Goal: Information Seeking & Learning: Find specific fact

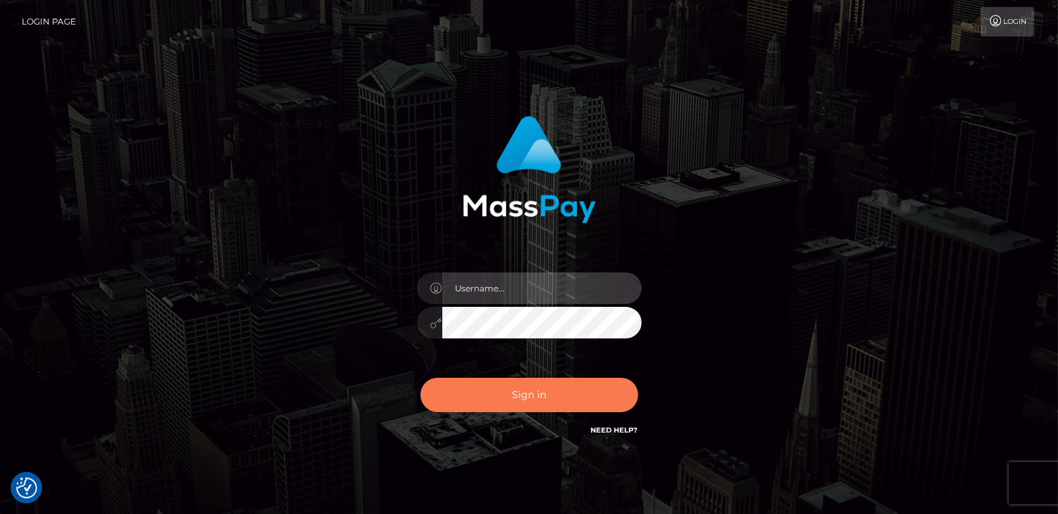
type input "catalinad"
click at [531, 406] on button "Sign in" at bounding box center [529, 395] width 218 height 34
type input "catalinad"
click at [453, 400] on button "Sign in" at bounding box center [529, 395] width 218 height 34
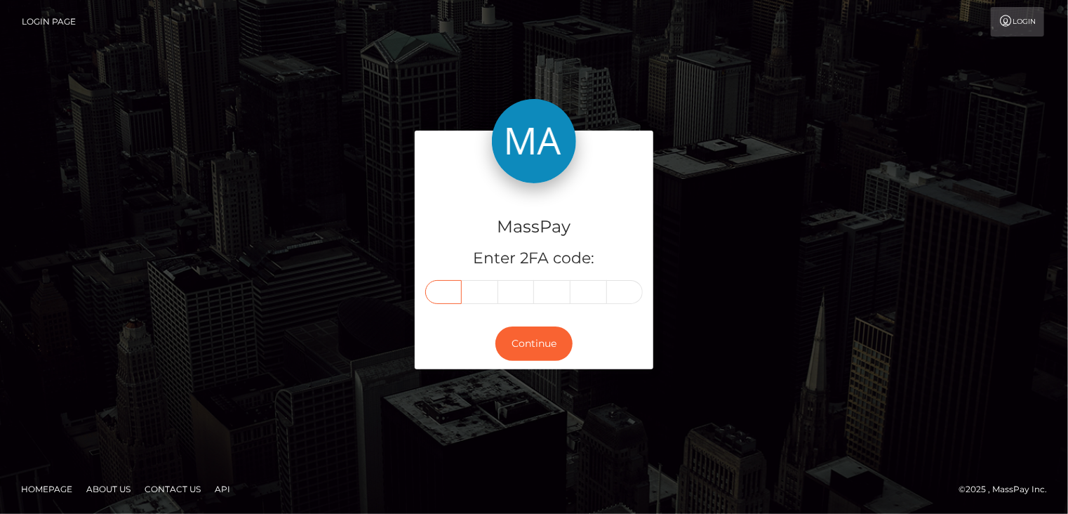
click at [448, 290] on input "text" at bounding box center [443, 292] width 36 height 24
type input "1"
type input "5"
type input "8"
type input "5"
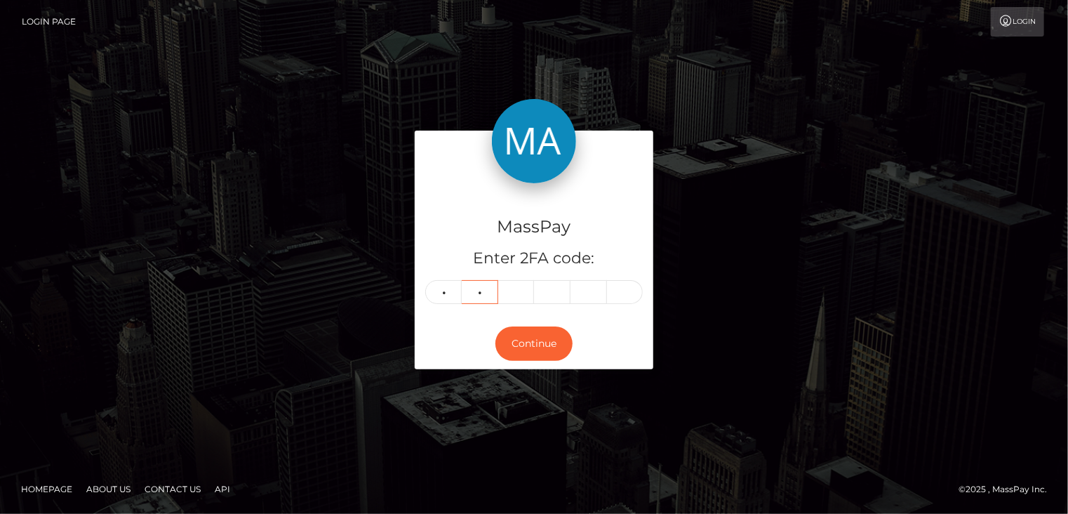
type input "7"
type input "9"
type input "8"
type input "1"
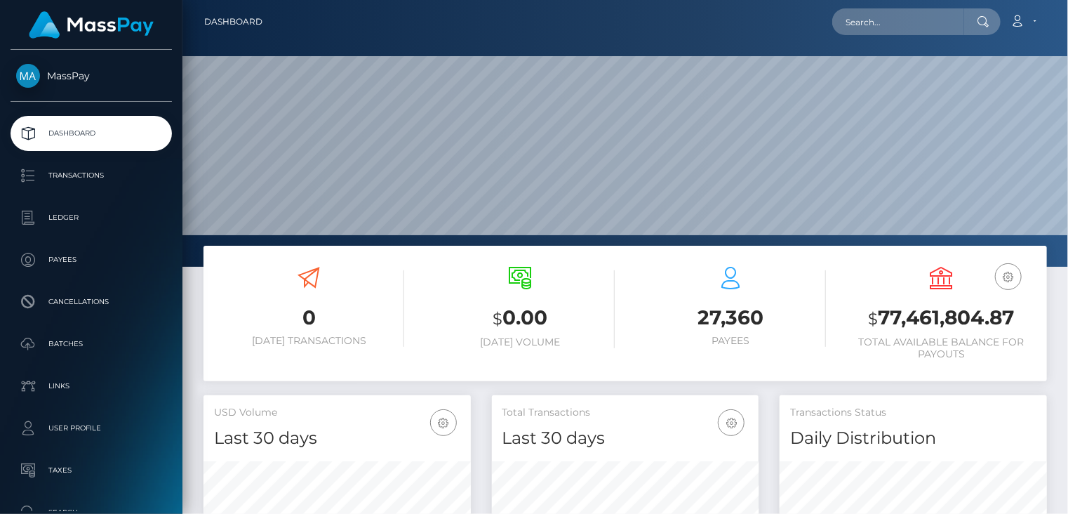
scroll to position [248, 267]
click at [893, 24] on input "text" at bounding box center [898, 21] width 132 height 27
paste input "pout_tPsIfEKrZAI4w"
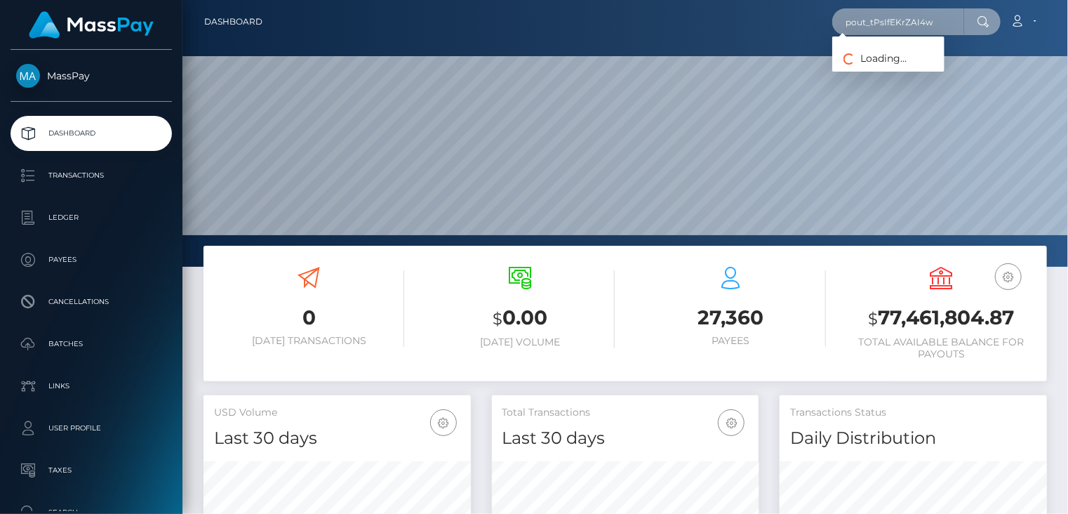
type input "pout_tPsIfEKrZAI4w"
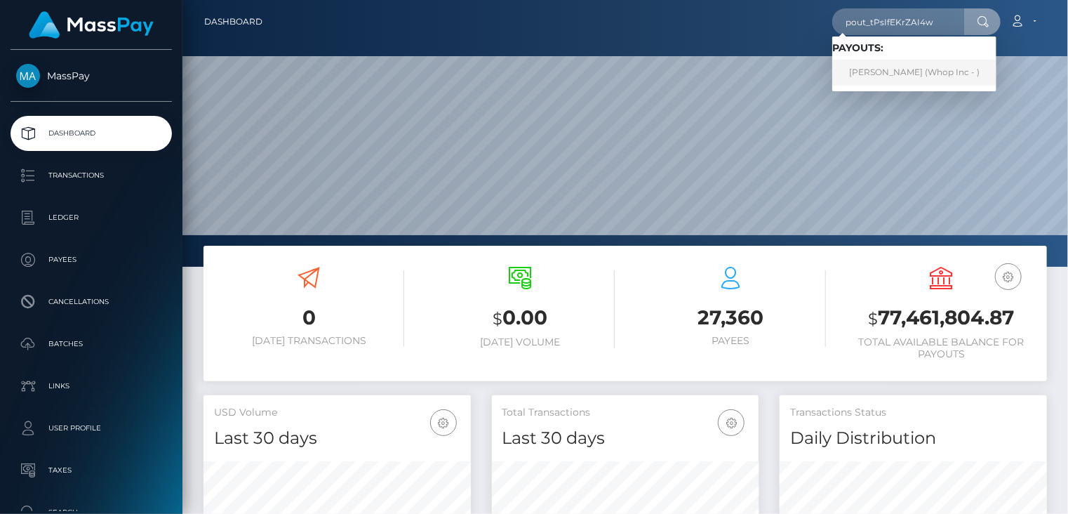
click at [909, 74] on link "ALEJANDRO RODRIGUEZ CARRASCO (Whop Inc - )" at bounding box center [914, 73] width 164 height 26
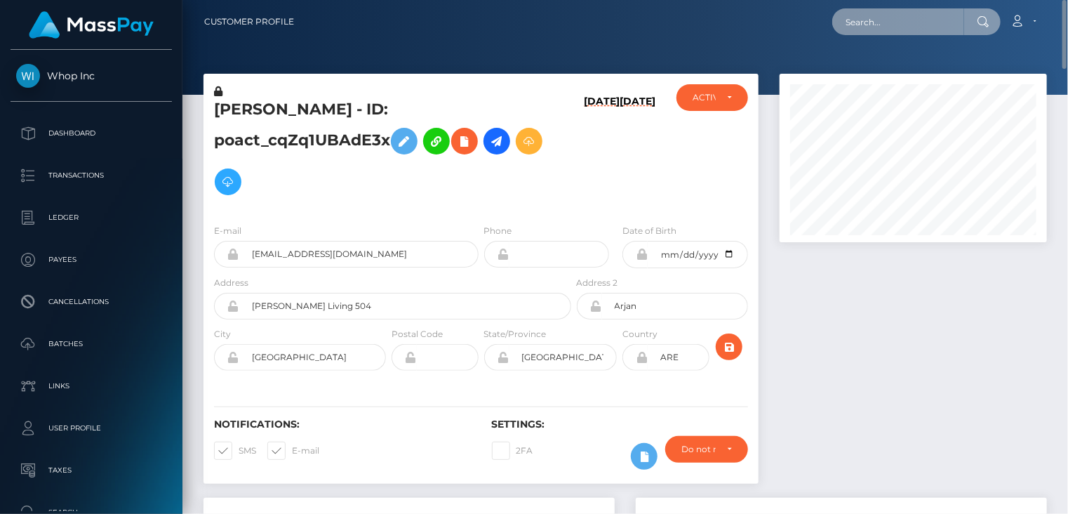
click at [945, 18] on input "text" at bounding box center [898, 21] width 132 height 27
paste input "b5992e69-7c30-11f0-8023-0266f44cc279"
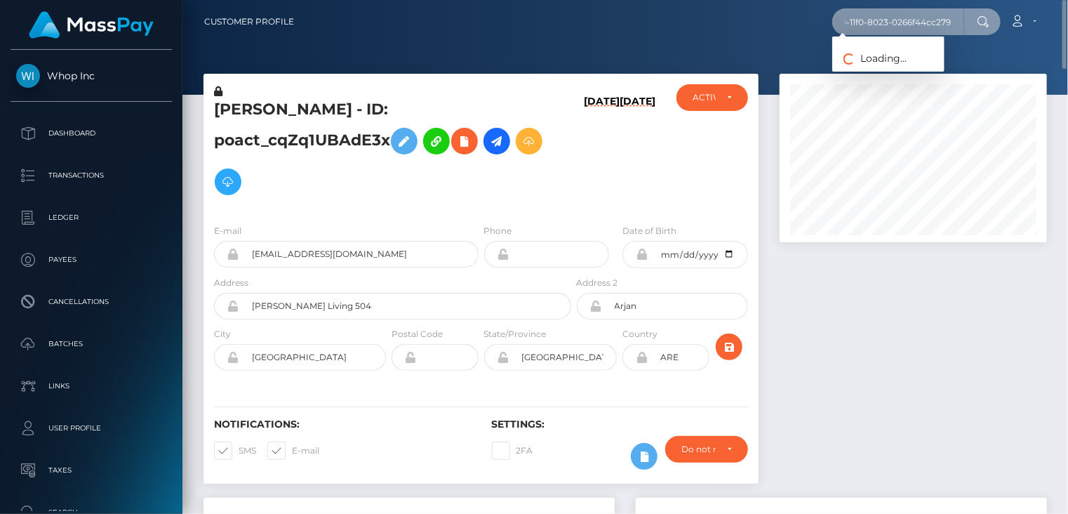
type input "b5992e69-7c30-11f0-8023-0266f44cc279"
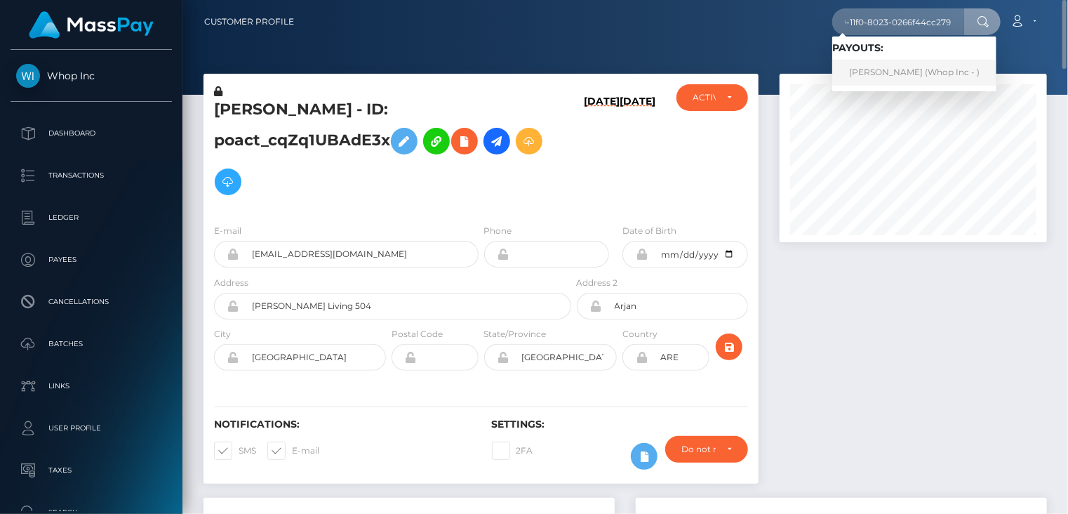
scroll to position [0, 0]
click at [877, 75] on link "ALEJANDRO RODRIGUEZ CARRASCO (Whop Inc - )" at bounding box center [914, 73] width 164 height 26
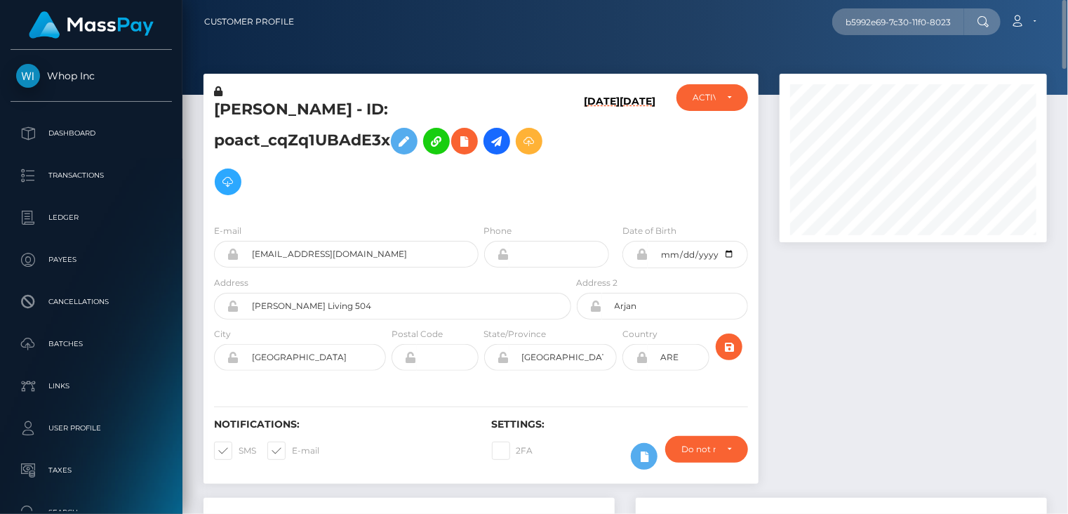
click at [806, 302] on div at bounding box center [913, 286] width 288 height 424
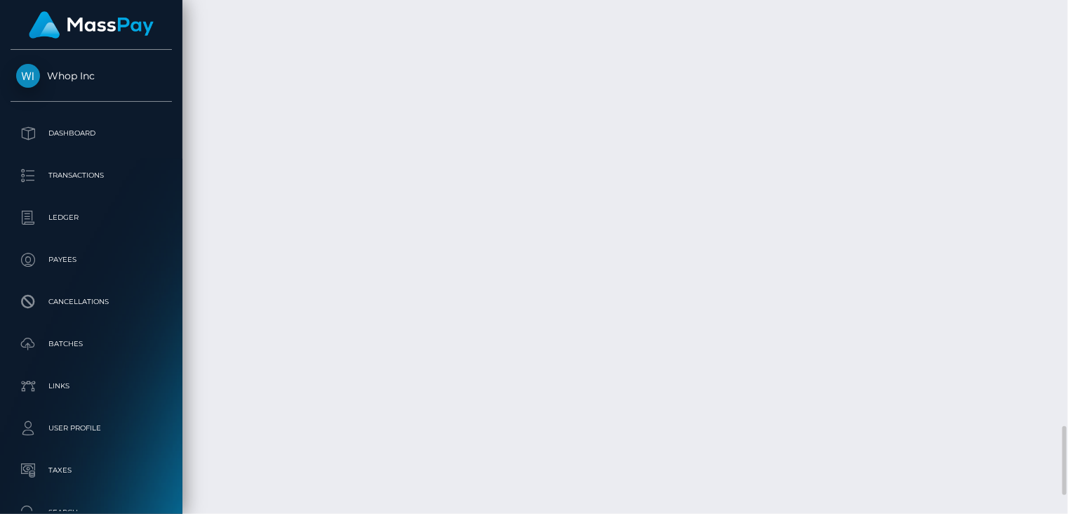
scroll to position [168, 267]
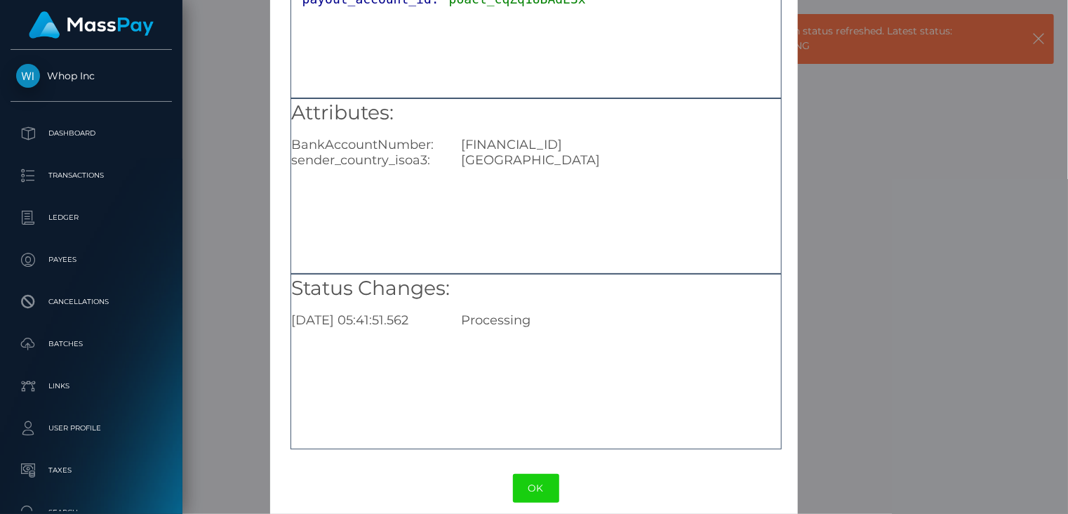
scroll to position [154, 0]
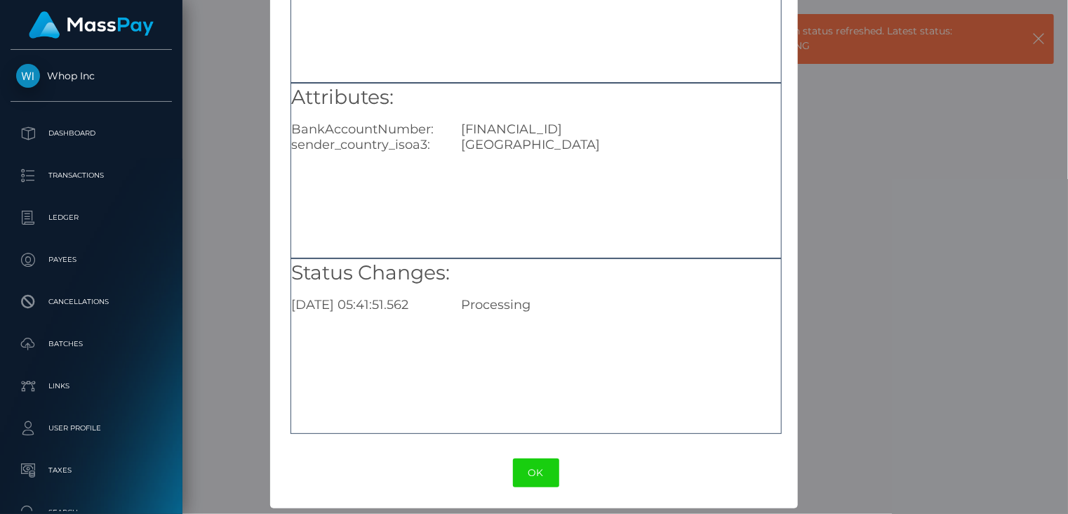
click at [231, 447] on div "× Payout Information Metadata: Object withdrawal_id: "wdrl_vSYNX0TYU0z8n" payou…" at bounding box center [534, 257] width 1068 height 514
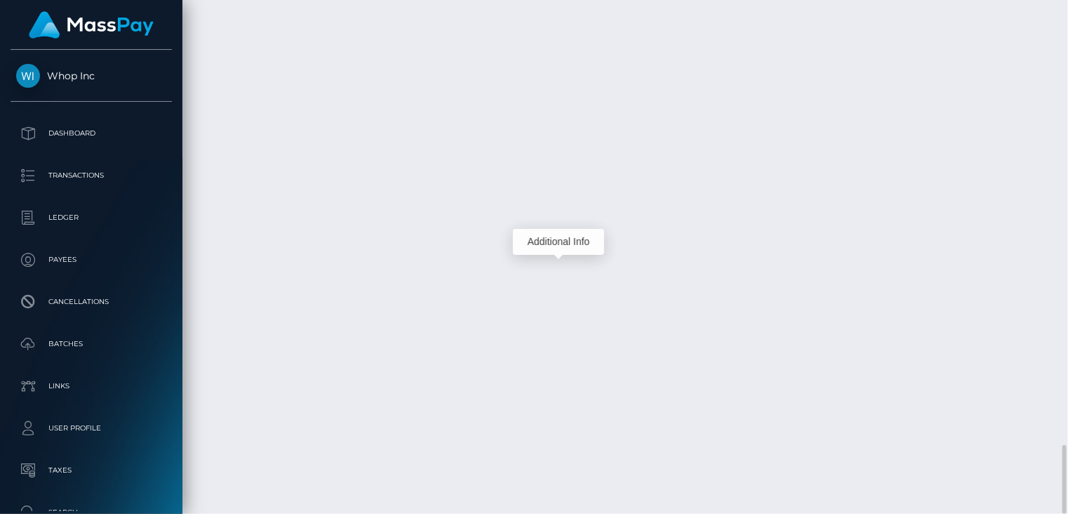
scroll to position [168, 267]
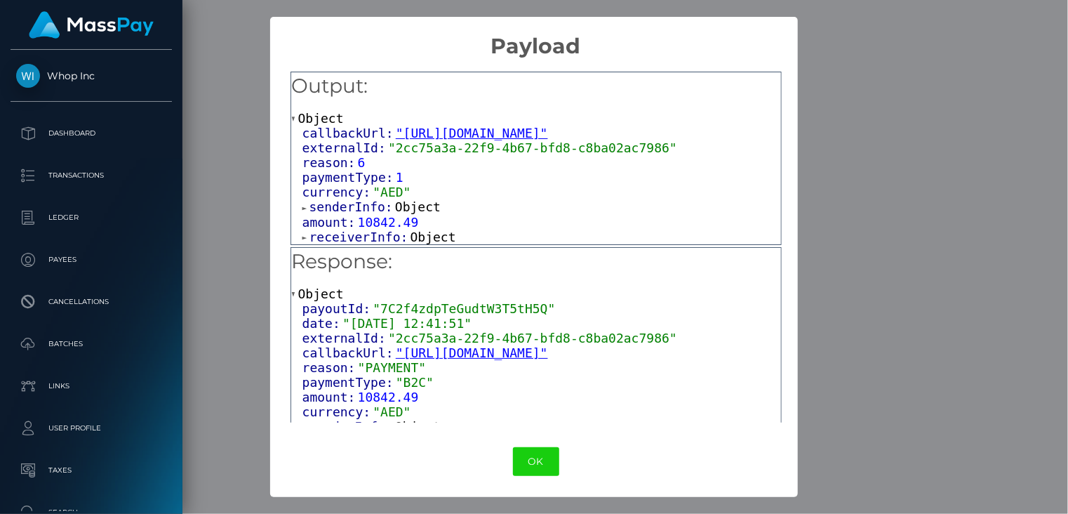
scroll to position [1, 0]
